Goal: Task Accomplishment & Management: Complete application form

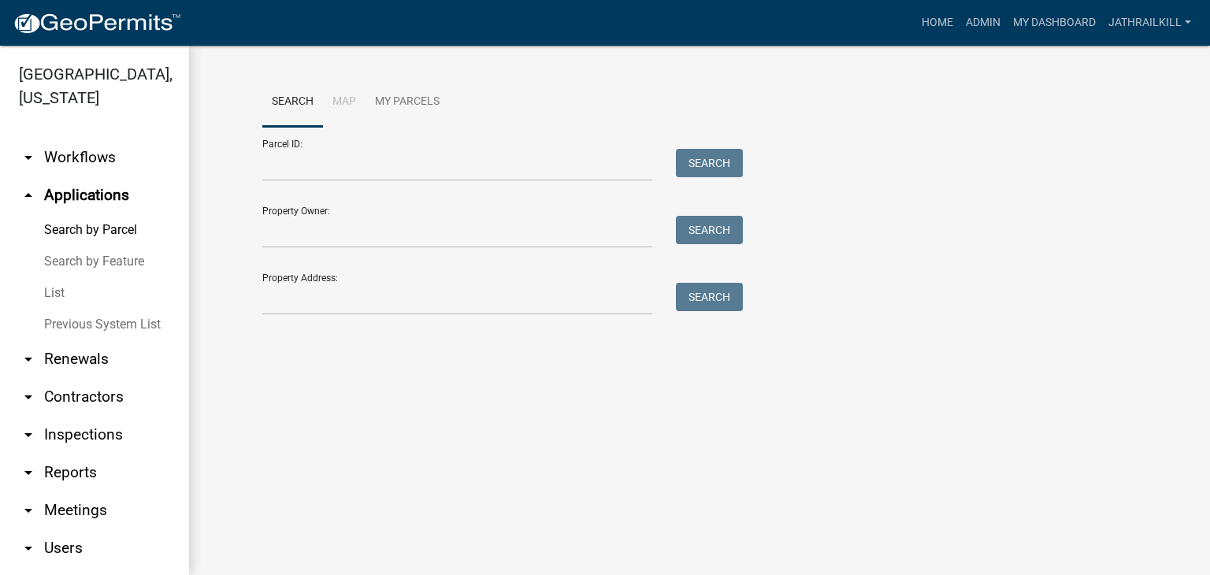
click at [419, 316] on div "Search Map My Parcels Parcel ID: Search Property Owner: Search Property Address…" at bounding box center [700, 203] width 898 height 252
click at [427, 306] on input "Property Address:" at bounding box center [457, 299] width 390 height 32
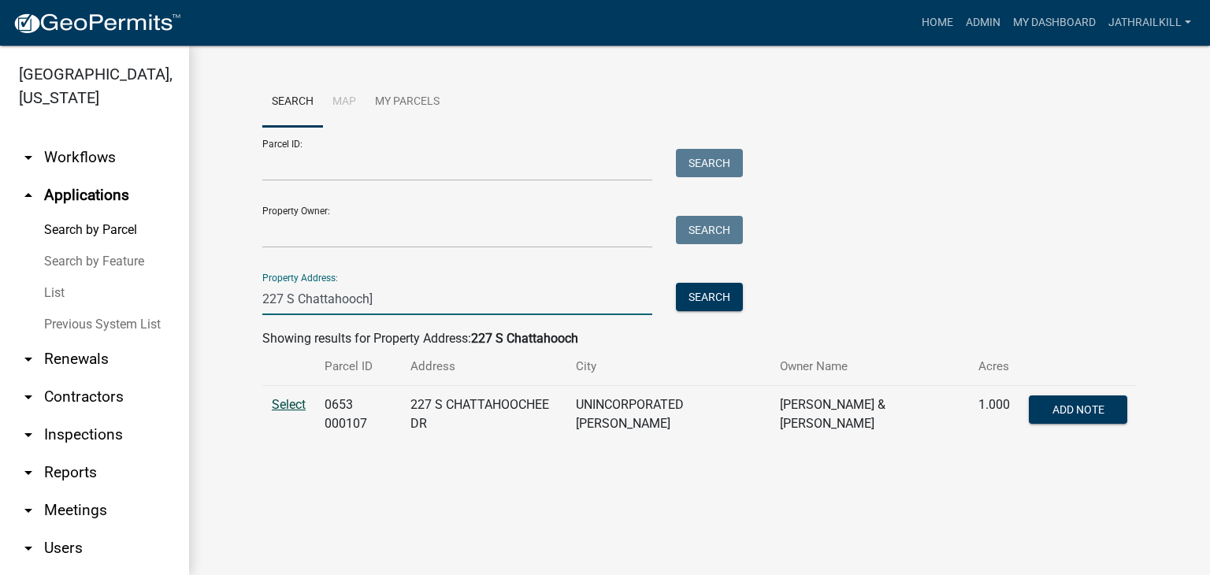
type input "227 S Chattahooch]"
click at [299, 405] on span "Select" at bounding box center [289, 404] width 34 height 15
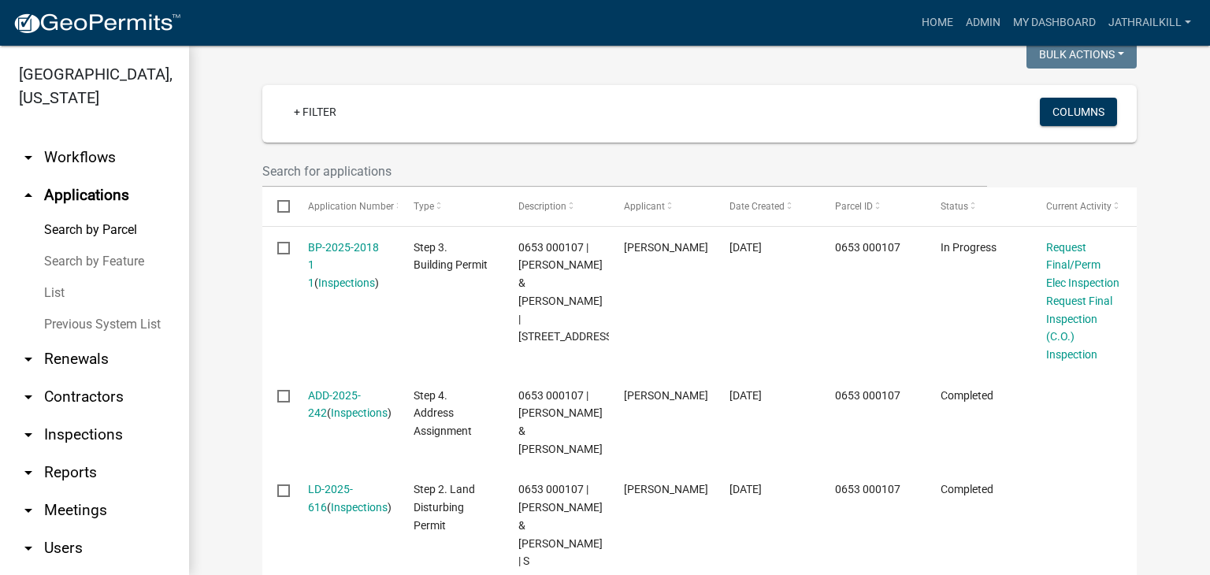
scroll to position [388, 0]
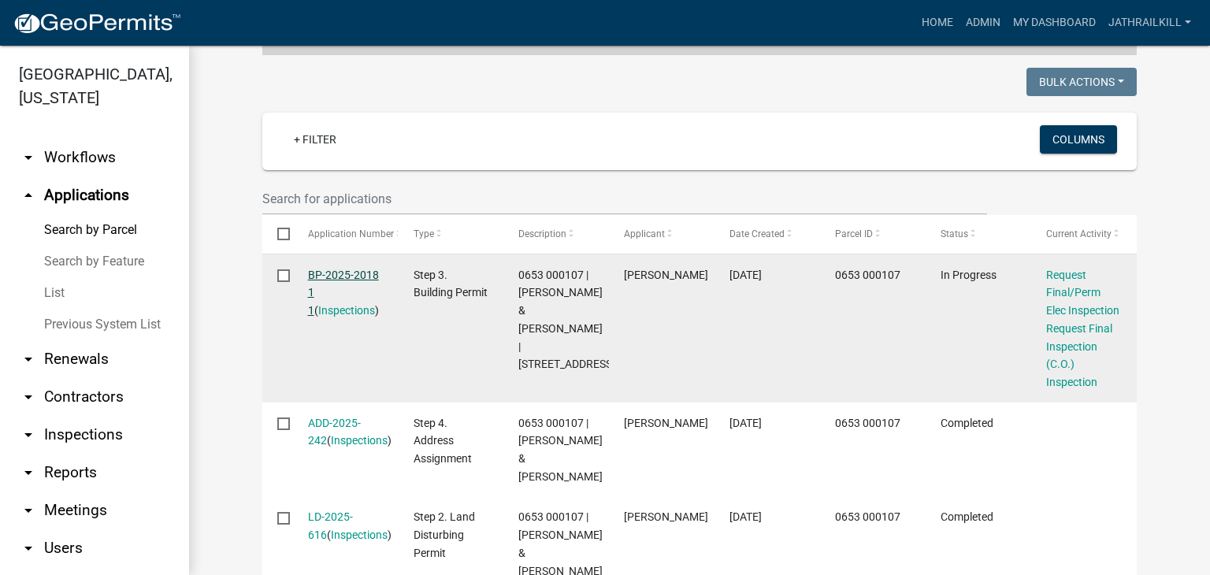
click at [361, 269] on link "BP-2025-2018 1 1" at bounding box center [343, 293] width 71 height 49
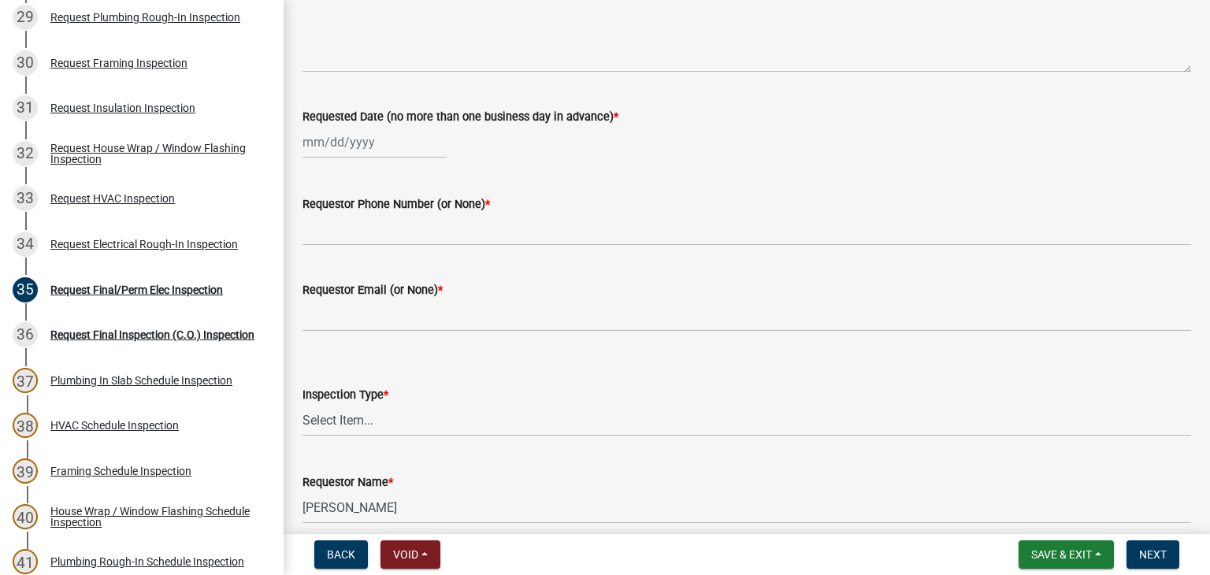
scroll to position [158, 0]
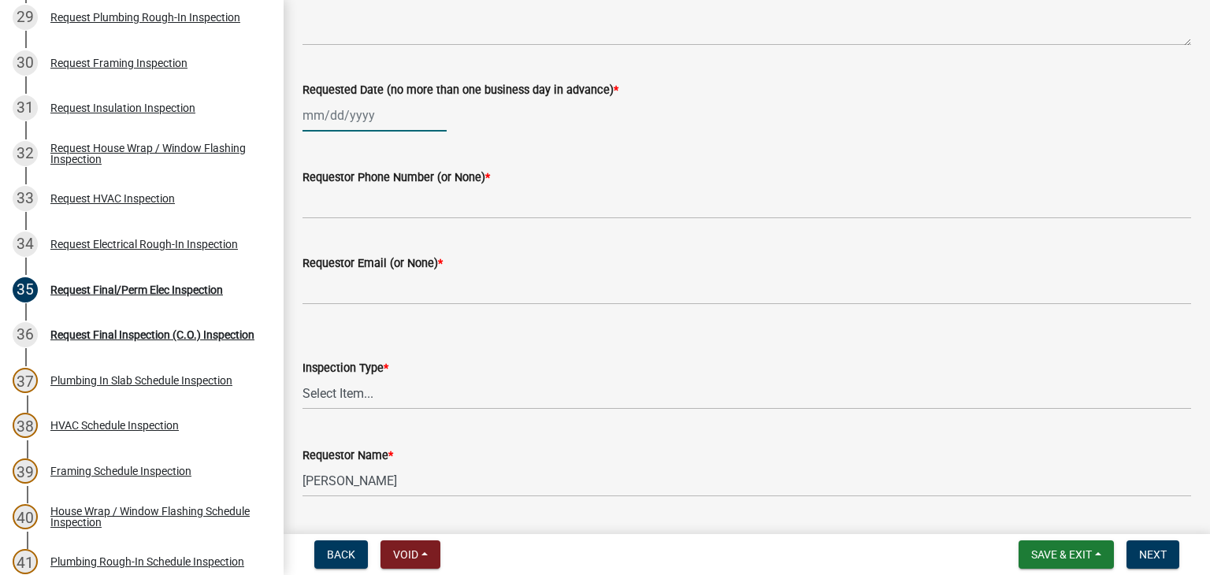
click at [356, 131] on div at bounding box center [375, 115] width 144 height 32
select select "10"
select select "2025"
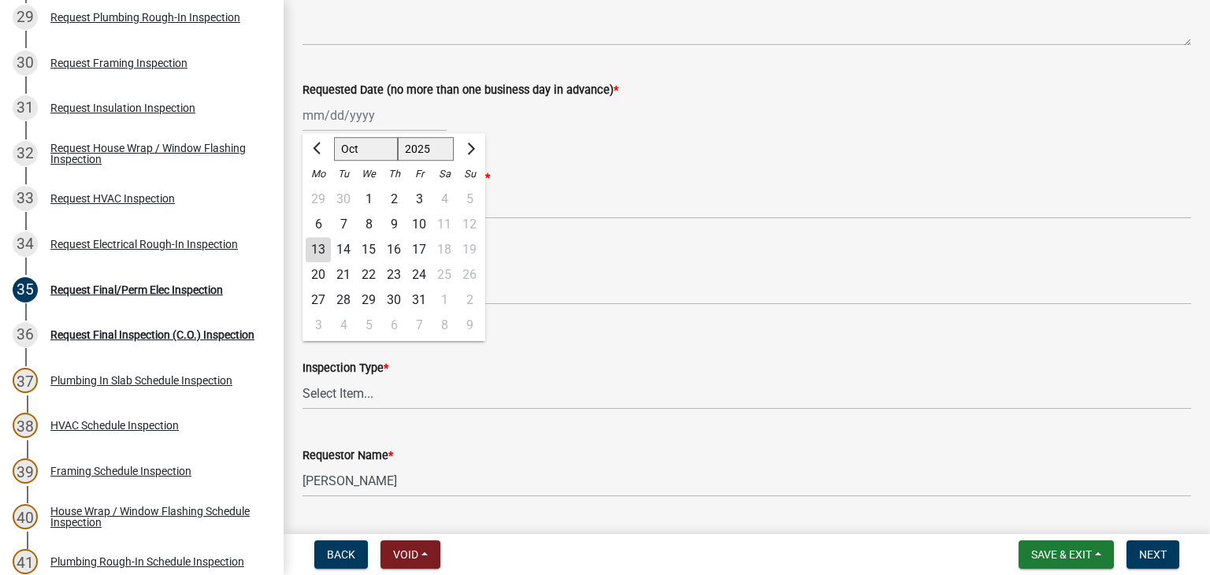
drag, startPoint x: 322, startPoint y: 243, endPoint x: 351, endPoint y: 223, distance: 35.0
click at [322, 243] on div "13" at bounding box center [318, 249] width 25 height 25
type input "[DATE]"
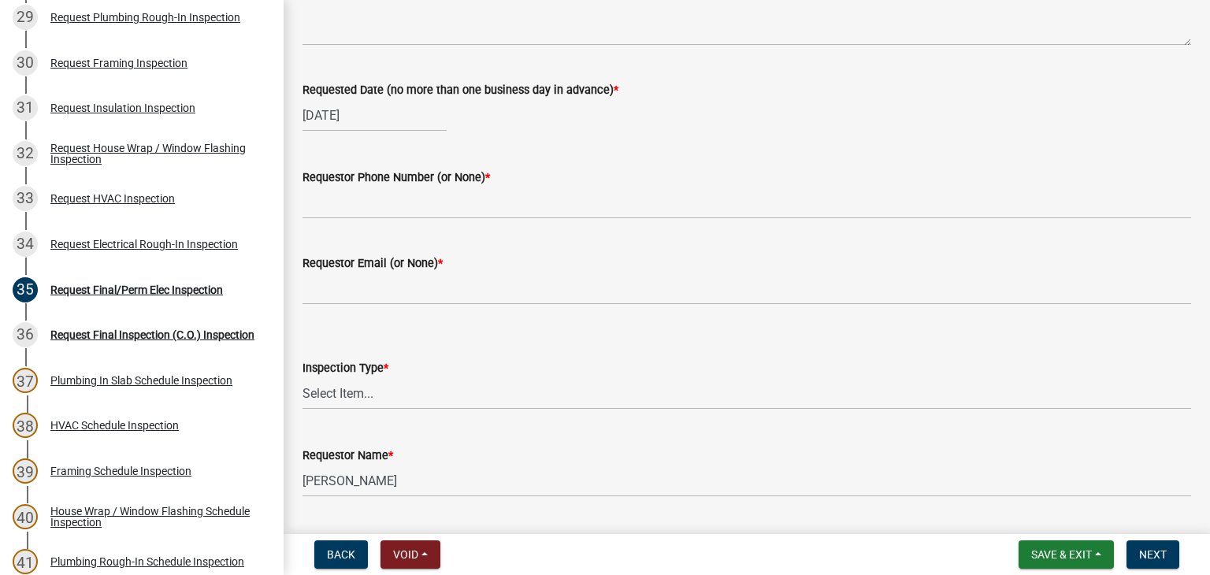
click at [374, 185] on div "Requestor Phone Number (or None) *" at bounding box center [747, 177] width 889 height 19
click at [441, 183] on label "Requestor Phone Number (or None) *" at bounding box center [397, 178] width 188 height 11
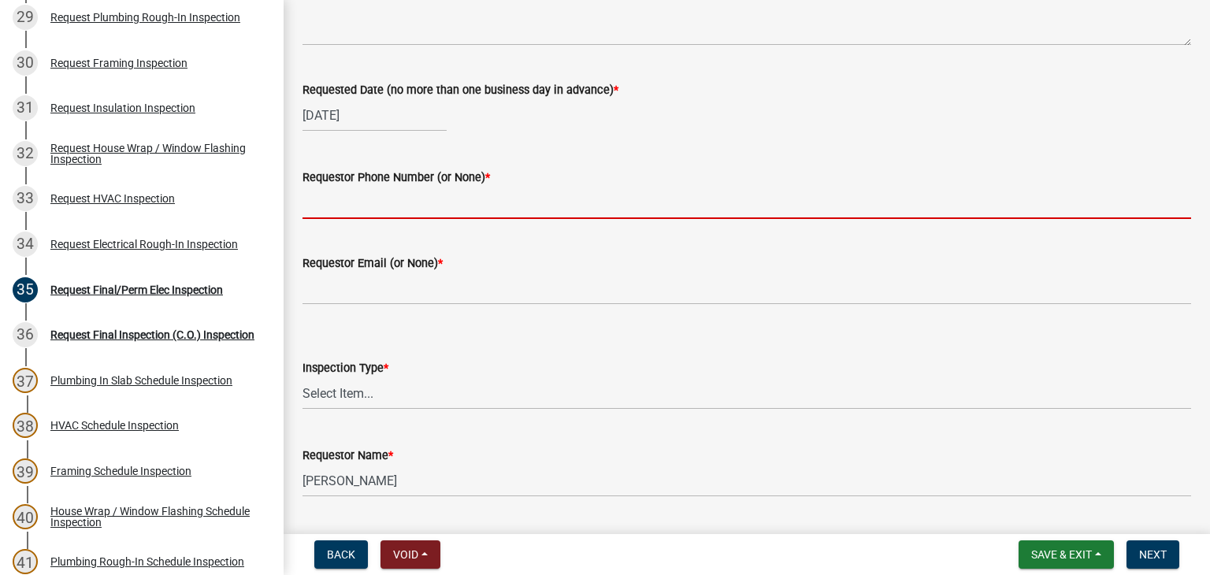
click at [441, 187] on input "Requestor Phone Number (or None) *" at bounding box center [747, 203] width 889 height 32
drag, startPoint x: 438, startPoint y: 203, endPoint x: 455, endPoint y: 190, distance: 20.8
click at [438, 206] on input "Requestor Phone Number (or None) *" at bounding box center [747, 203] width 889 height 32
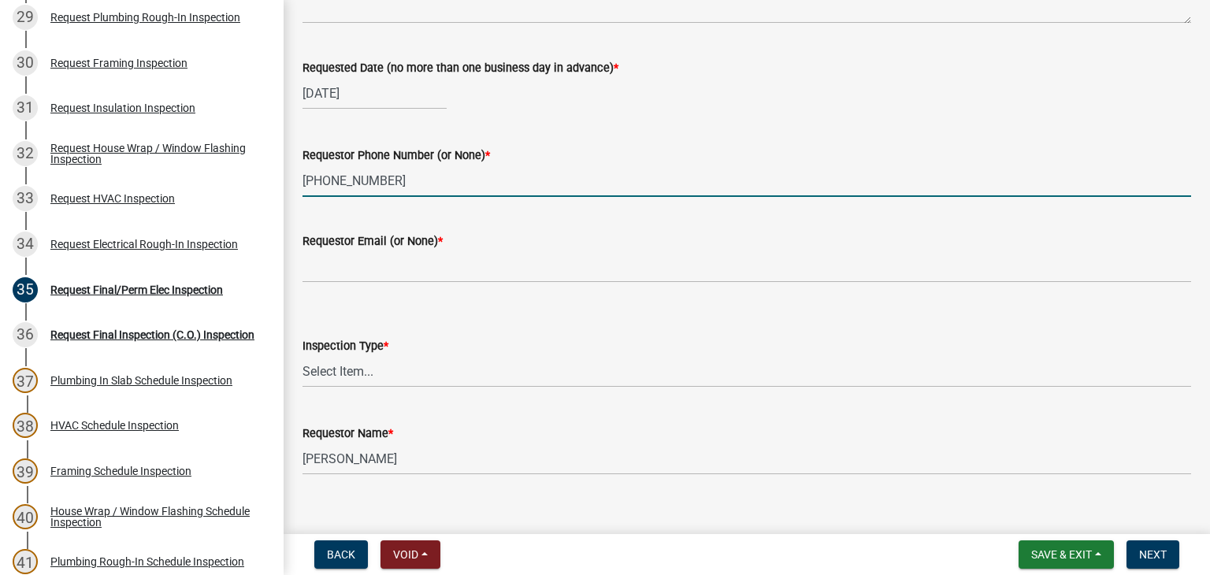
scroll to position [201, 0]
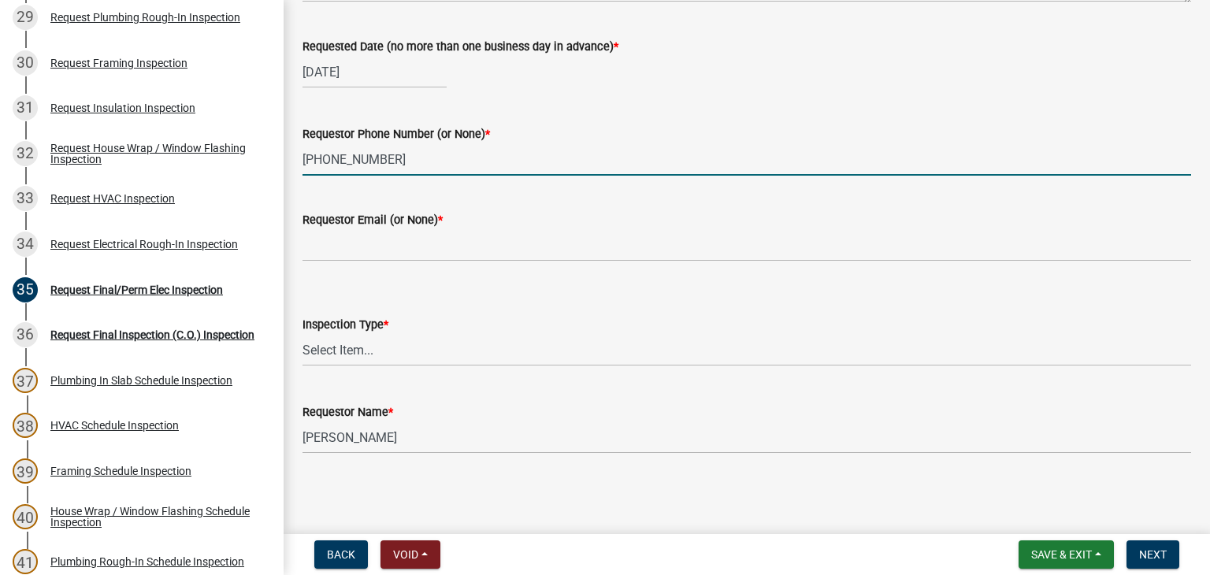
type input "[PHONE_NUMBER]"
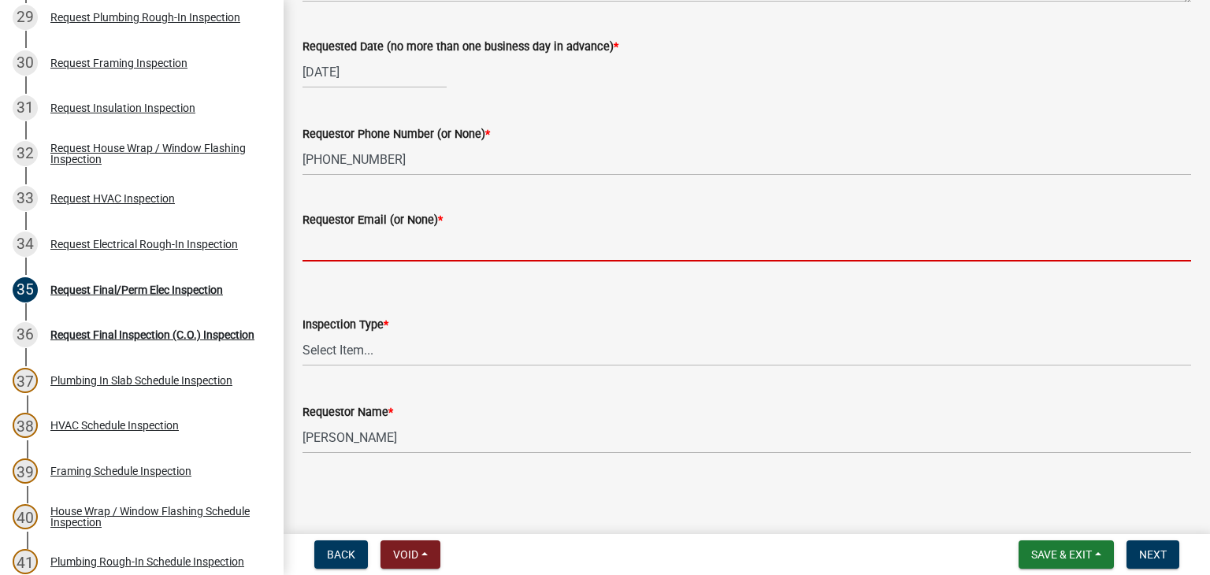
click at [438, 243] on input "Requestor Email (or None) *" at bounding box center [747, 245] width 889 height 32
type input "None"
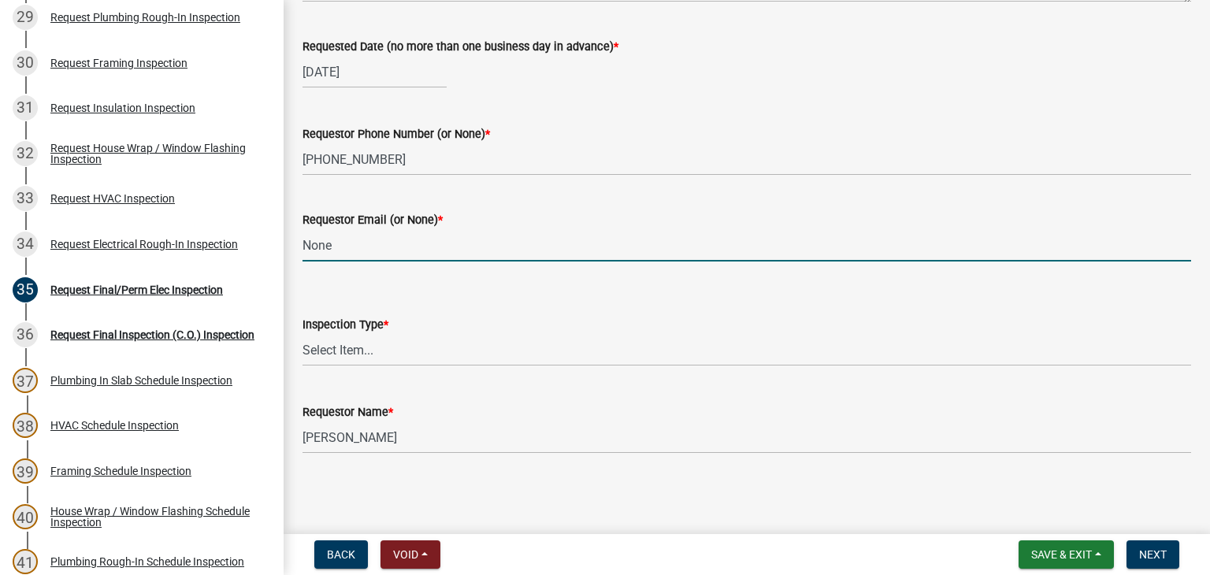
click at [400, 332] on div "Inspection Type *" at bounding box center [747, 324] width 889 height 19
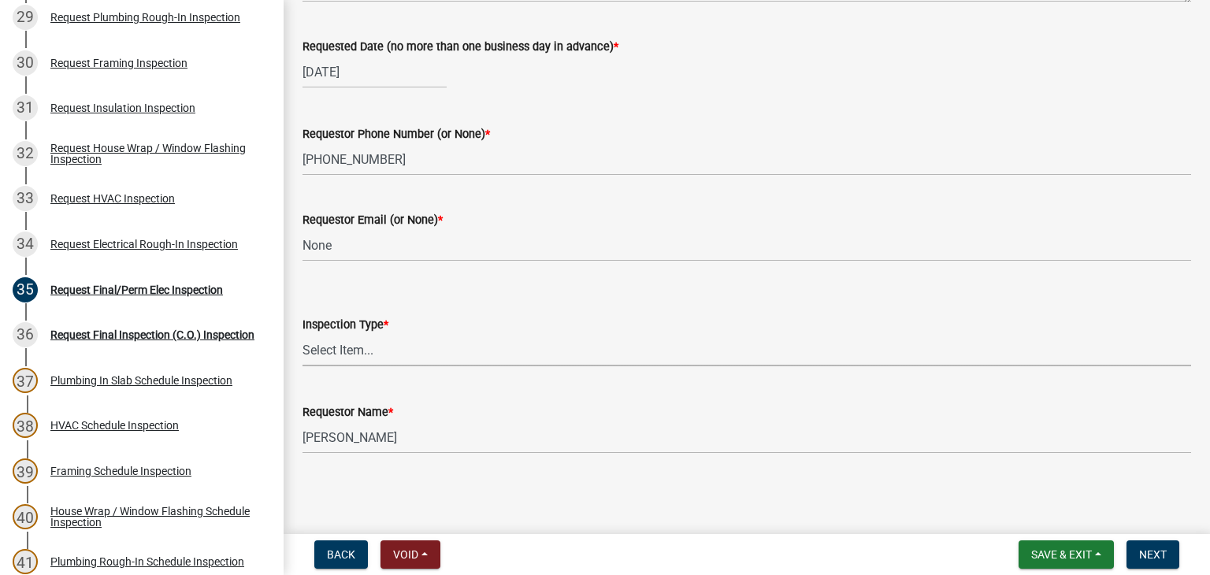
drag, startPoint x: 400, startPoint y: 345, endPoint x: 399, endPoint y: 364, distance: 19.0
click at [398, 347] on select "Select Item... Final/Permanent Electrical" at bounding box center [747, 350] width 889 height 32
click at [303, 334] on select "Select Item... Final/Permanent Electrical" at bounding box center [747, 350] width 889 height 32
select select "15602396-5ec3-4d50-b7ba-128f4fe7a0c1"
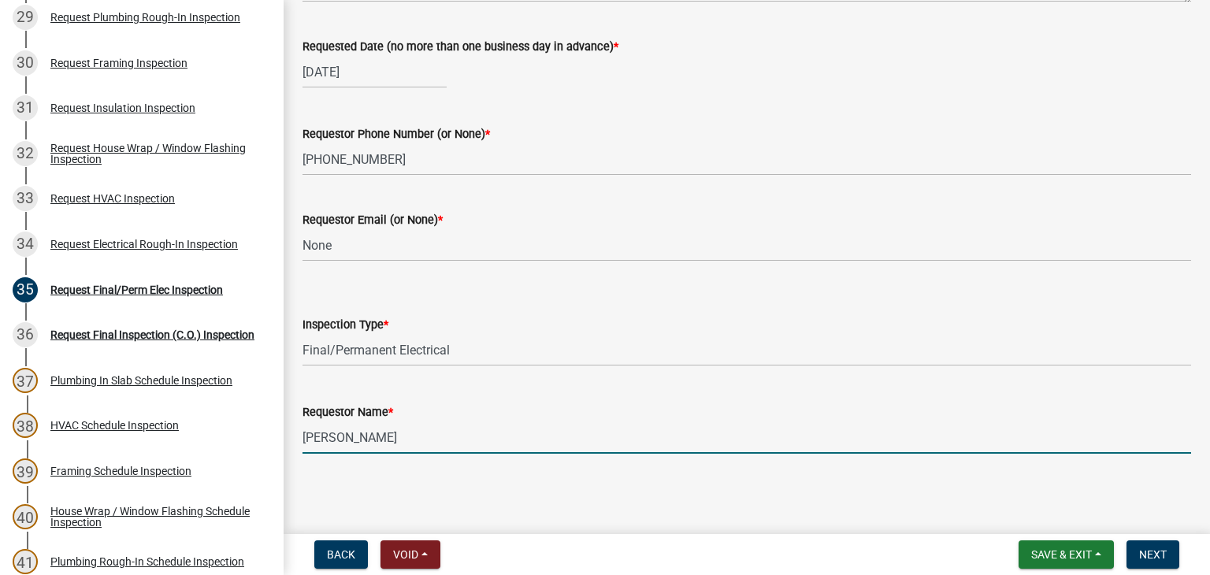
click at [404, 450] on input "[PERSON_NAME]" at bounding box center [747, 438] width 889 height 32
click at [405, 449] on input "[PERSON_NAME]" at bounding box center [747, 438] width 889 height 32
type input "\"
type input "[PERSON_NAME]"
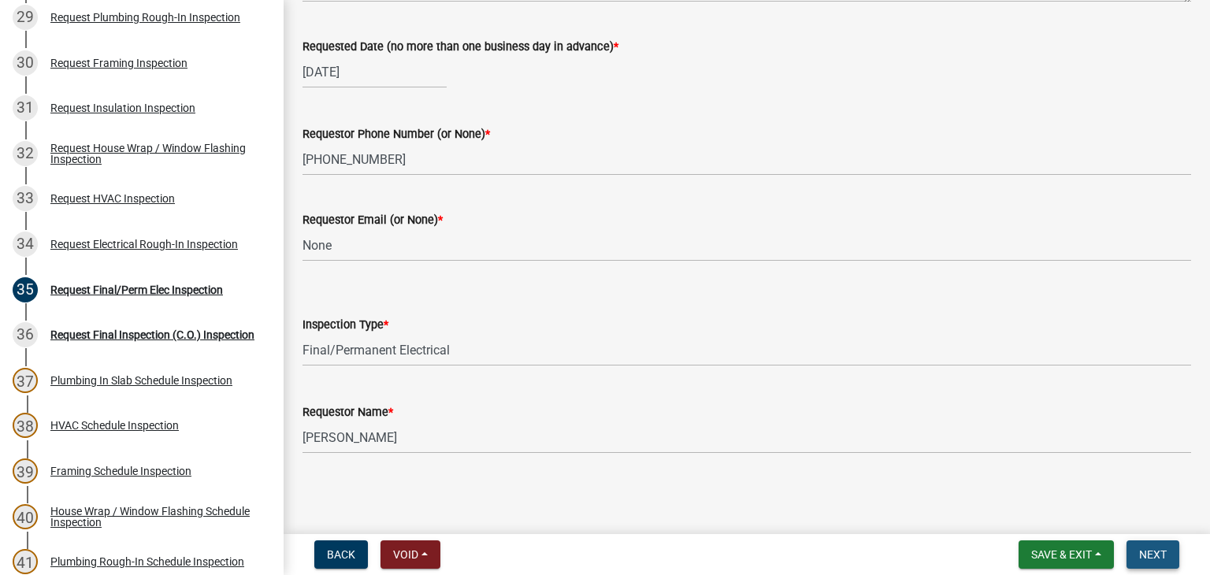
click at [1165, 548] on span "Next" at bounding box center [1153, 554] width 28 height 13
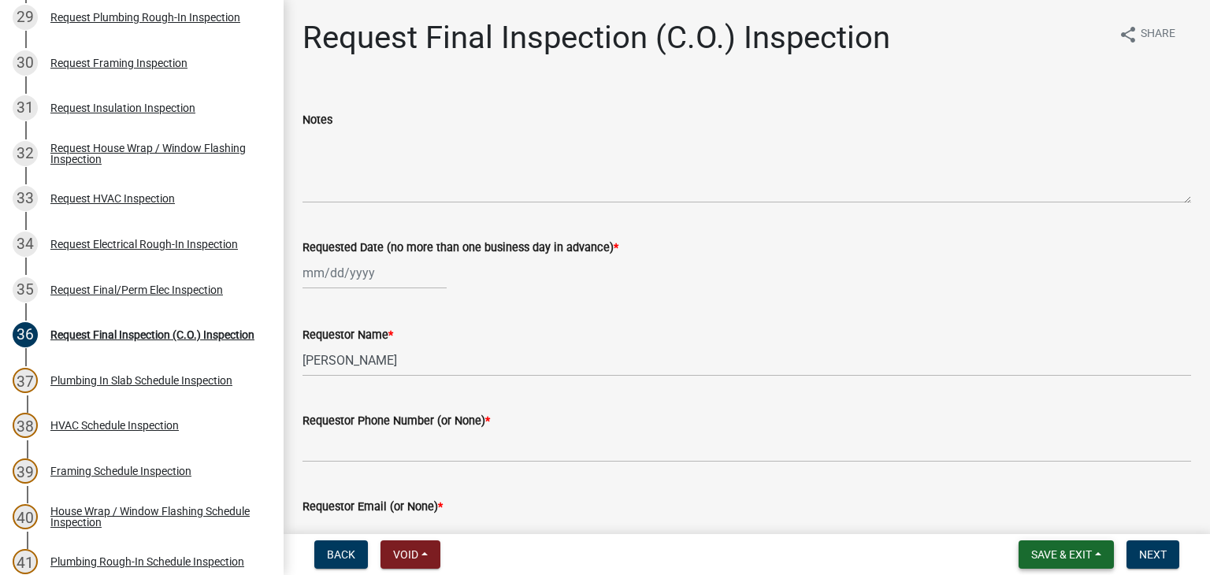
click at [1065, 555] on span "Save & Exit" at bounding box center [1062, 554] width 61 height 13
drag, startPoint x: 1056, startPoint y: 519, endPoint x: 630, endPoint y: 436, distance: 434.3
click at [1056, 520] on button "Save & Exit" at bounding box center [1051, 514] width 126 height 38
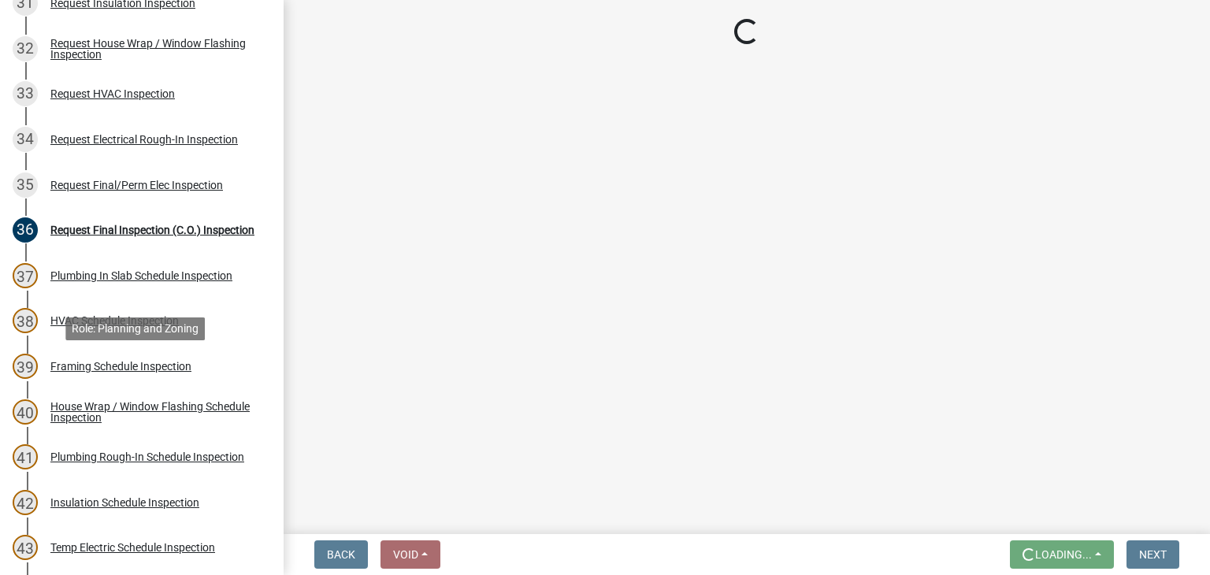
scroll to position [1576, 0]
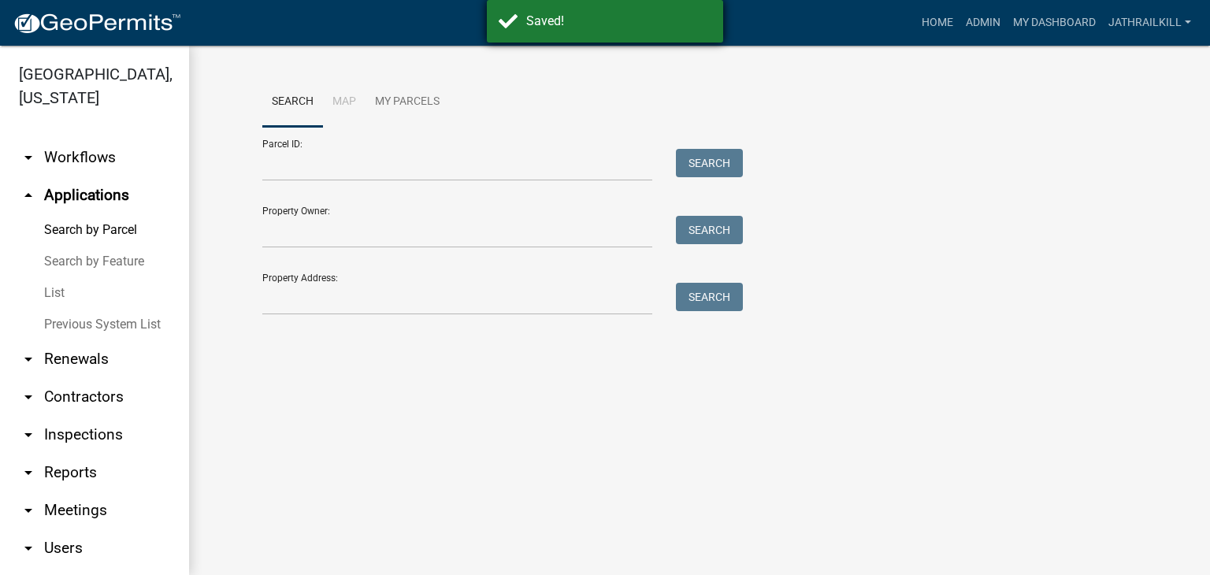
click at [570, 23] on div "Saved!" at bounding box center [618, 21] width 185 height 19
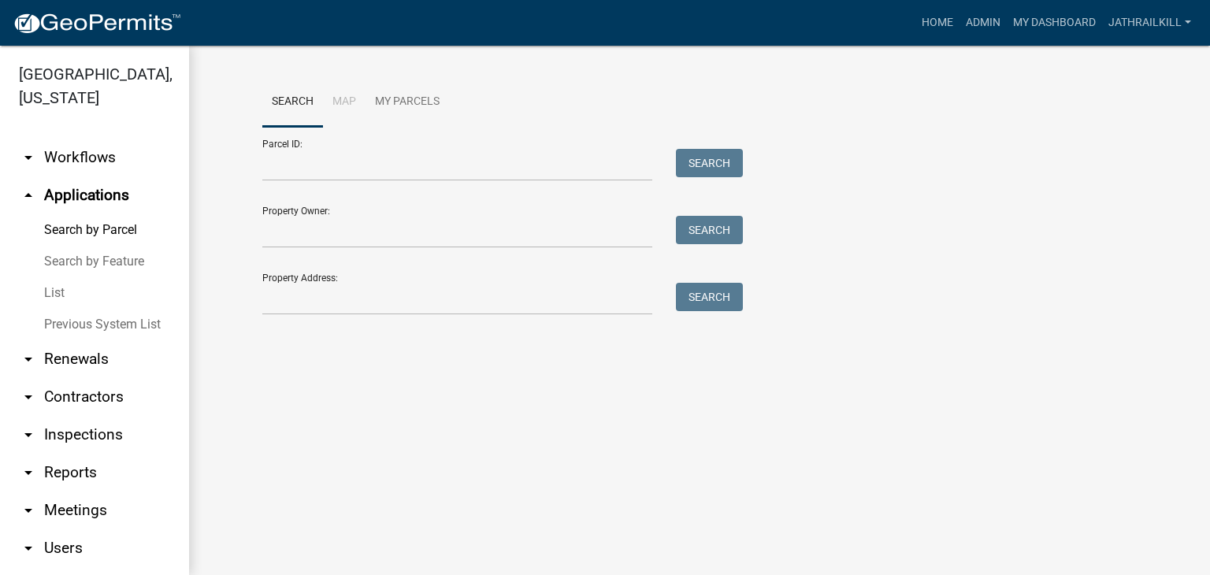
click at [100, 147] on link "arrow_drop_down Workflows" at bounding box center [94, 158] width 189 height 38
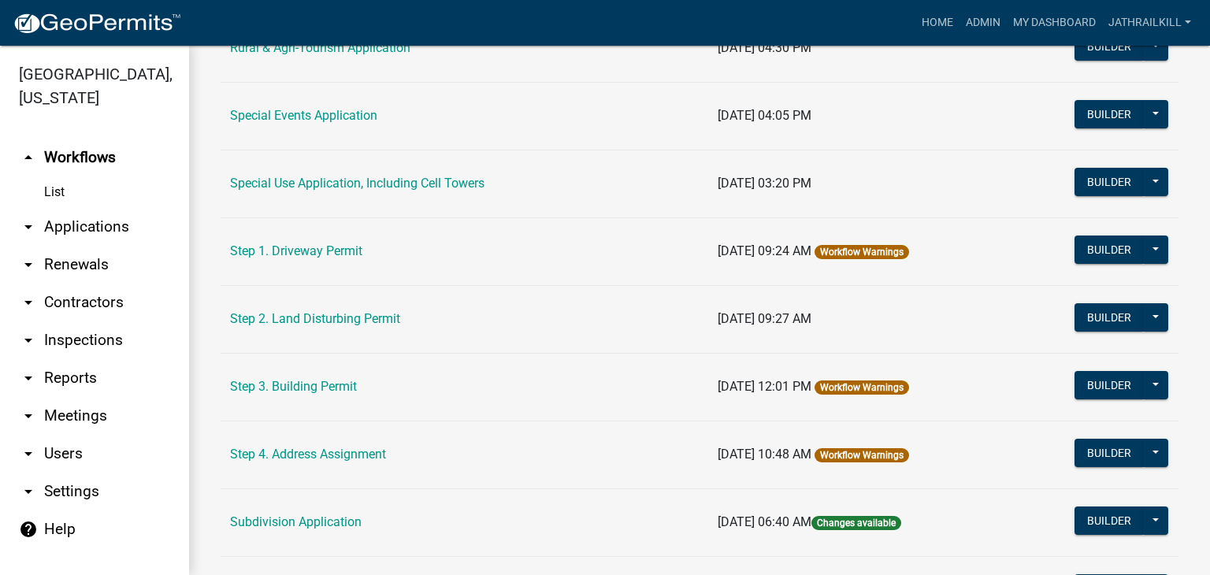
scroll to position [890, 0]
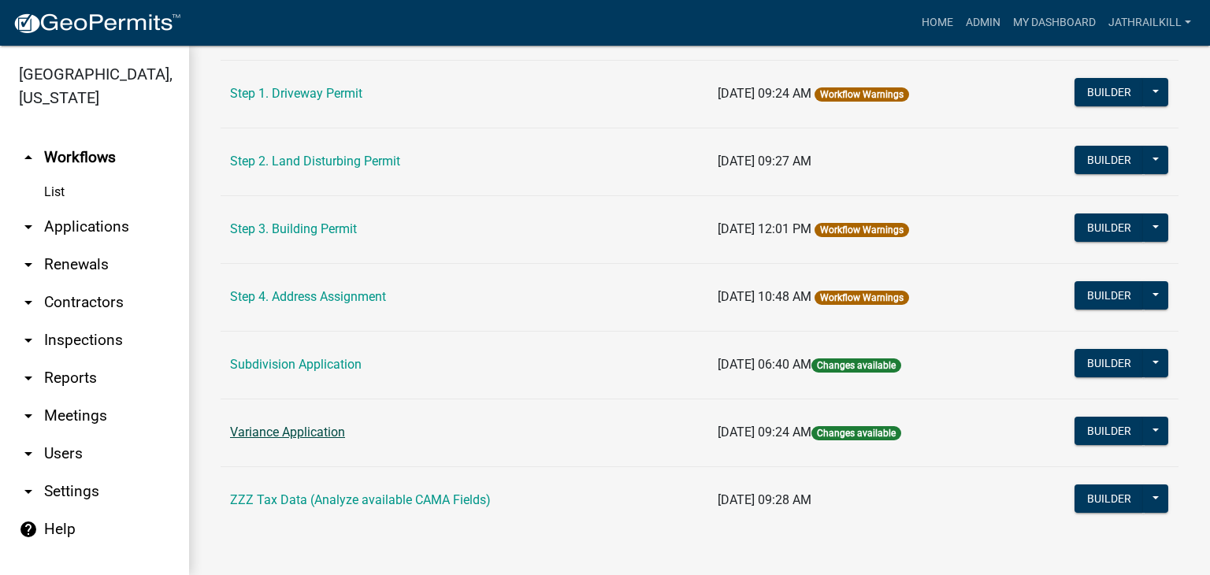
click at [311, 433] on link "Variance Application" at bounding box center [287, 432] width 115 height 15
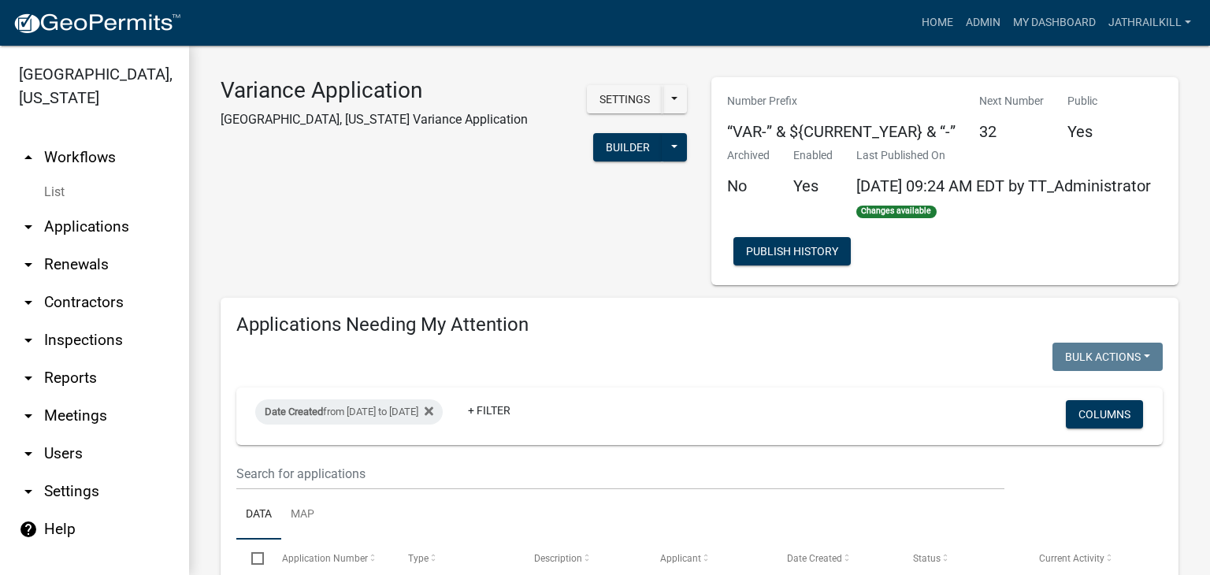
click at [87, 139] on link "arrow_drop_up Workflows" at bounding box center [94, 158] width 189 height 38
